Goal: Information Seeking & Learning: Learn about a topic

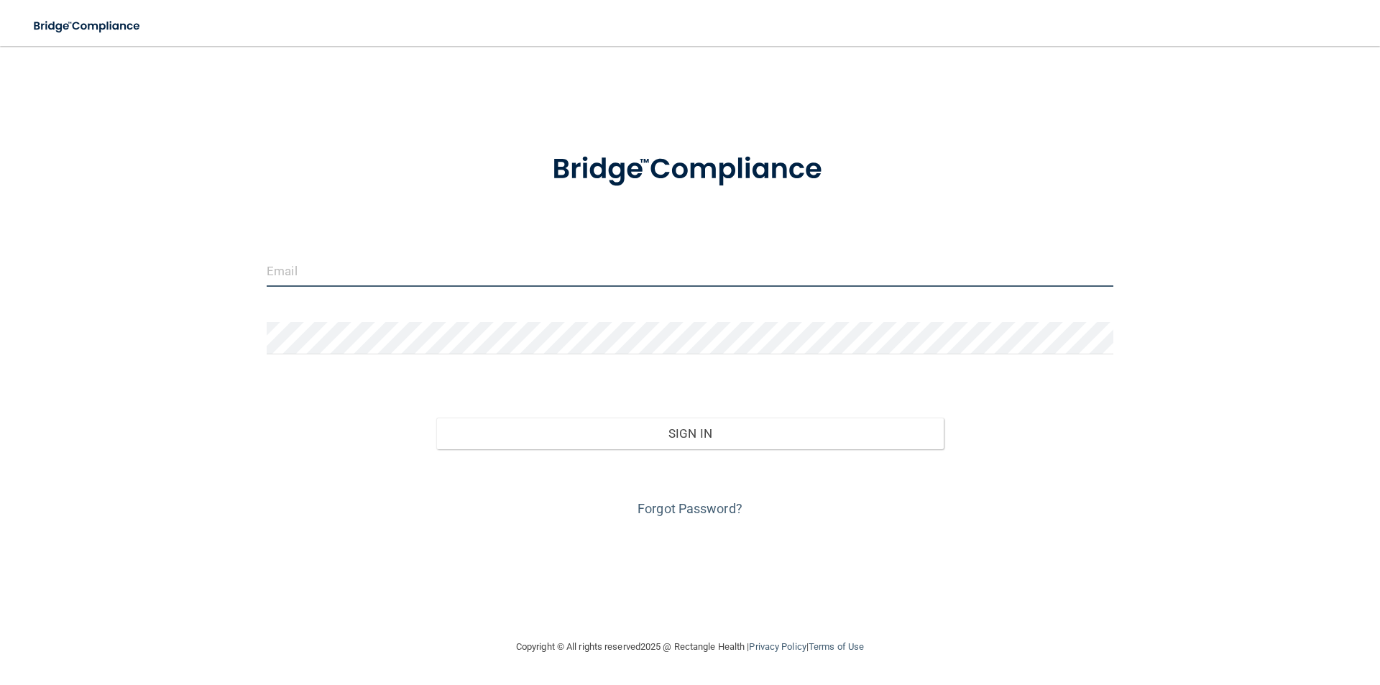
click at [417, 276] on input "email" at bounding box center [690, 270] width 846 height 32
type input "[EMAIL_ADDRESS][DOMAIN_NAME]"
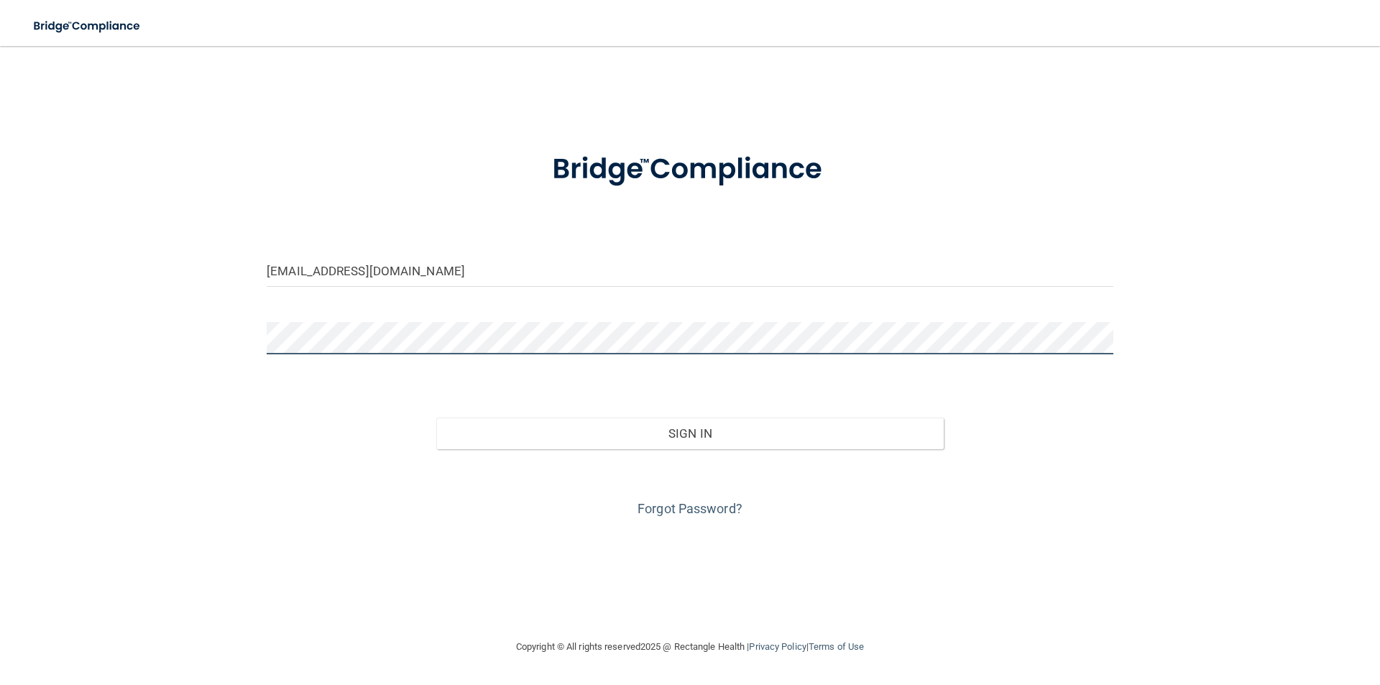
click at [436, 417] on button "Sign In" at bounding box center [690, 433] width 508 height 32
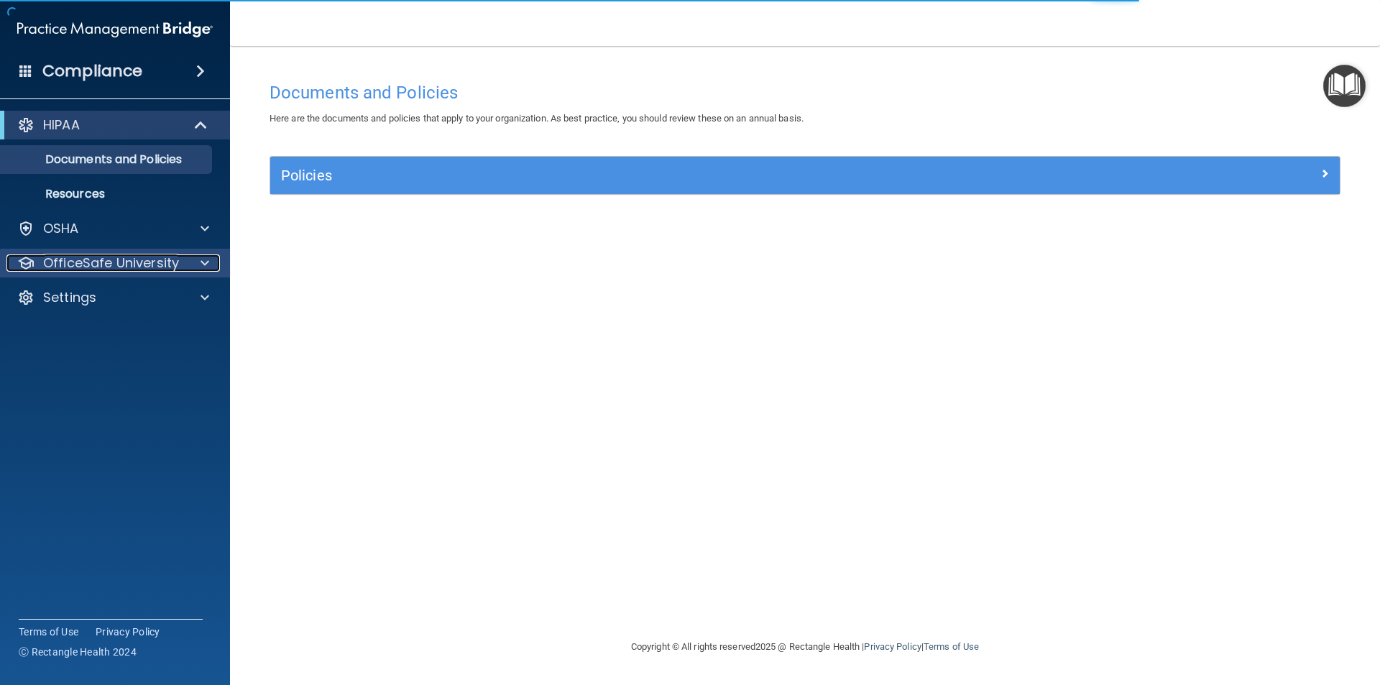
click at [121, 262] on p "OfficeSafe University" at bounding box center [111, 262] width 136 height 17
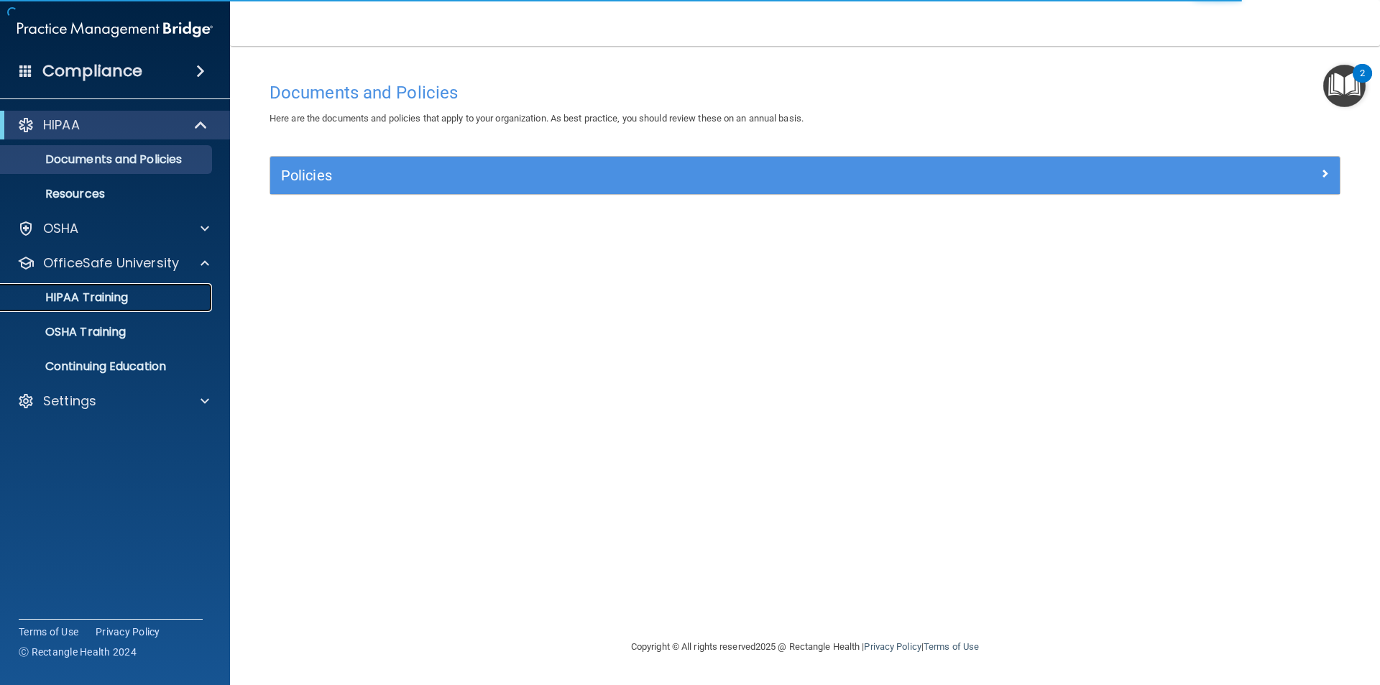
click at [97, 298] on p "HIPAA Training" at bounding box center [68, 297] width 119 height 14
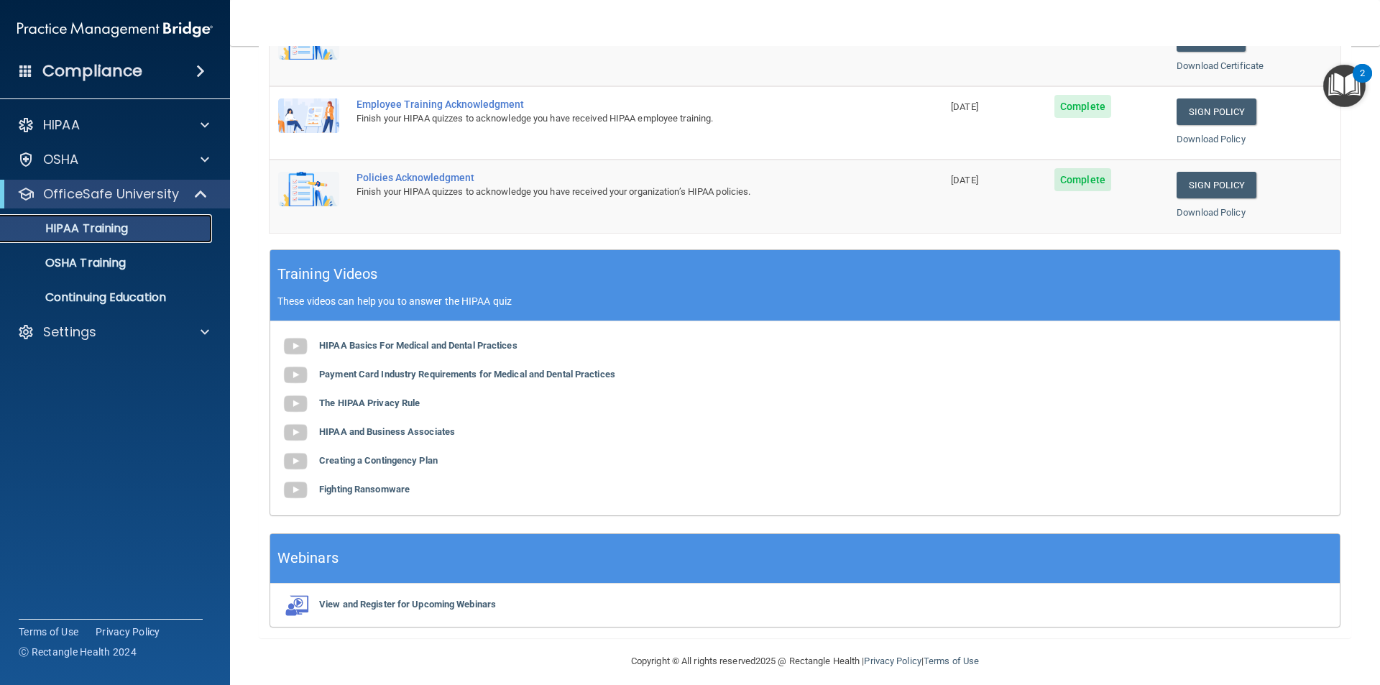
scroll to position [397, 0]
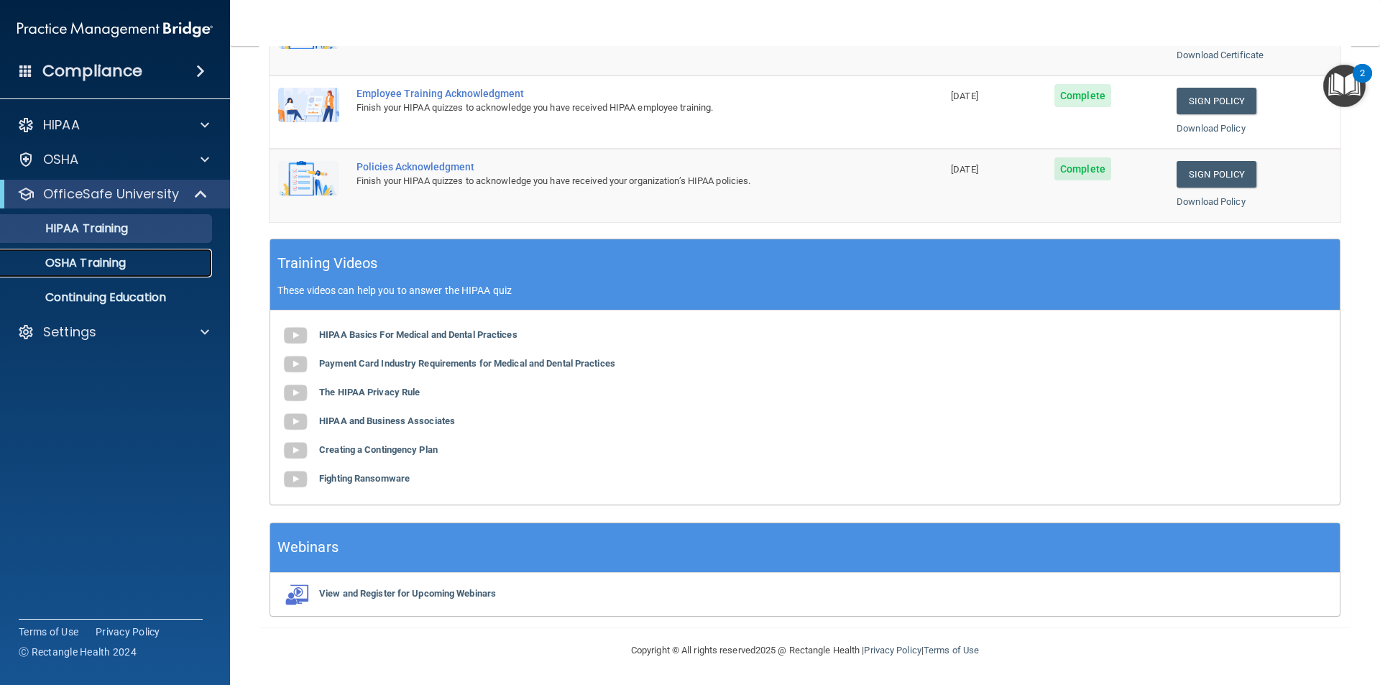
click at [98, 257] on p "OSHA Training" at bounding box center [67, 263] width 116 height 14
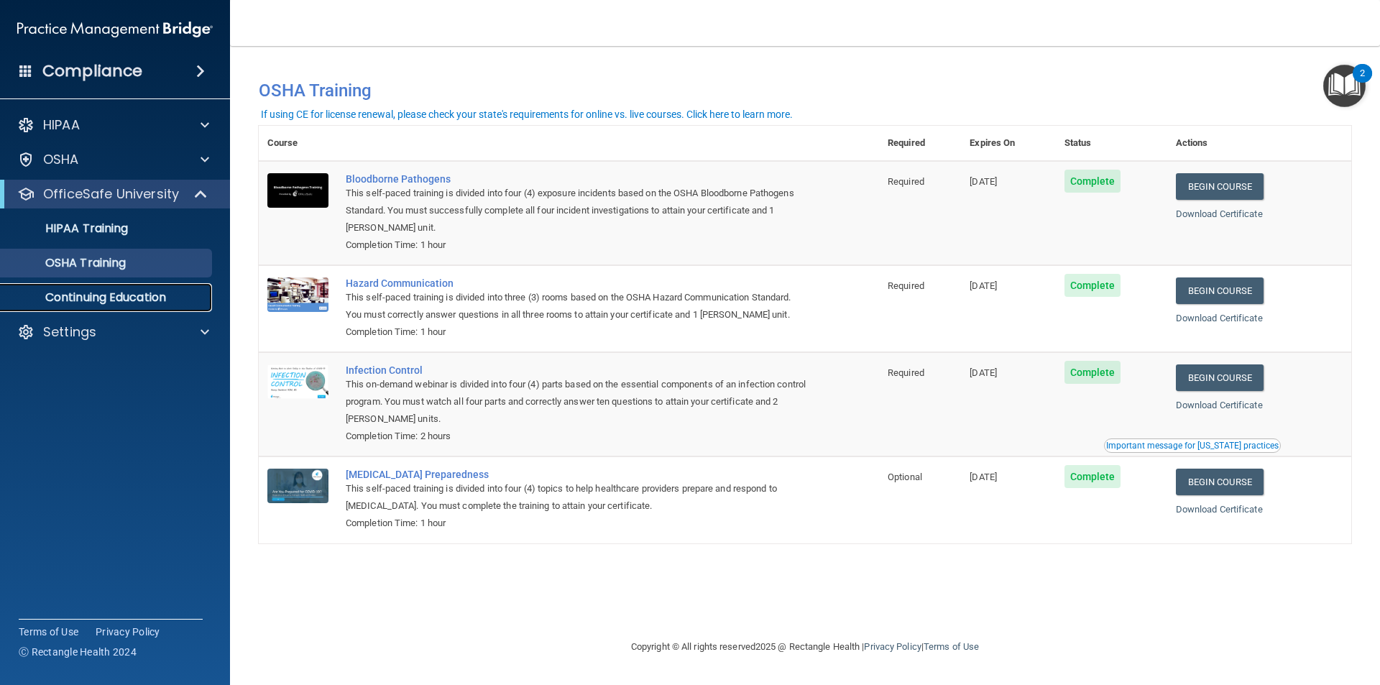
click at [124, 296] on p "Continuing Education" at bounding box center [107, 297] width 196 height 14
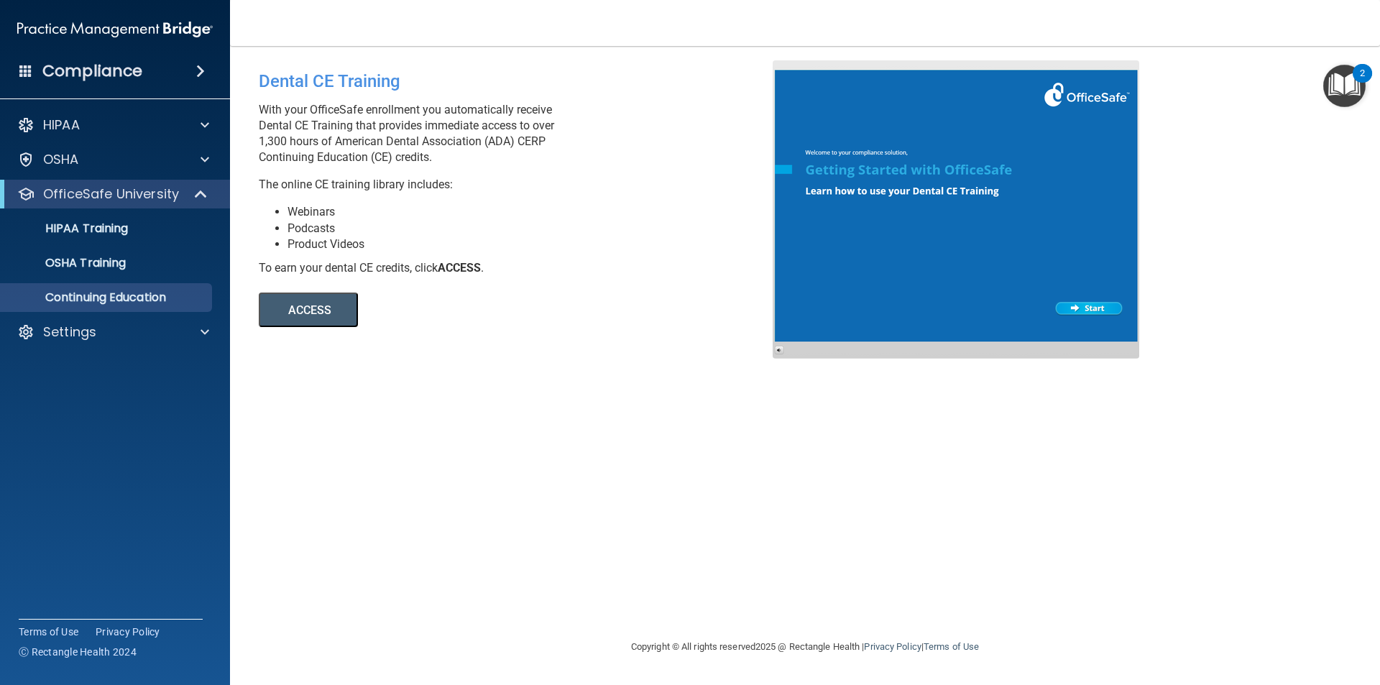
click at [313, 306] on button "ACCESS" at bounding box center [308, 309] width 99 height 34
